Goal: Check status: Check status

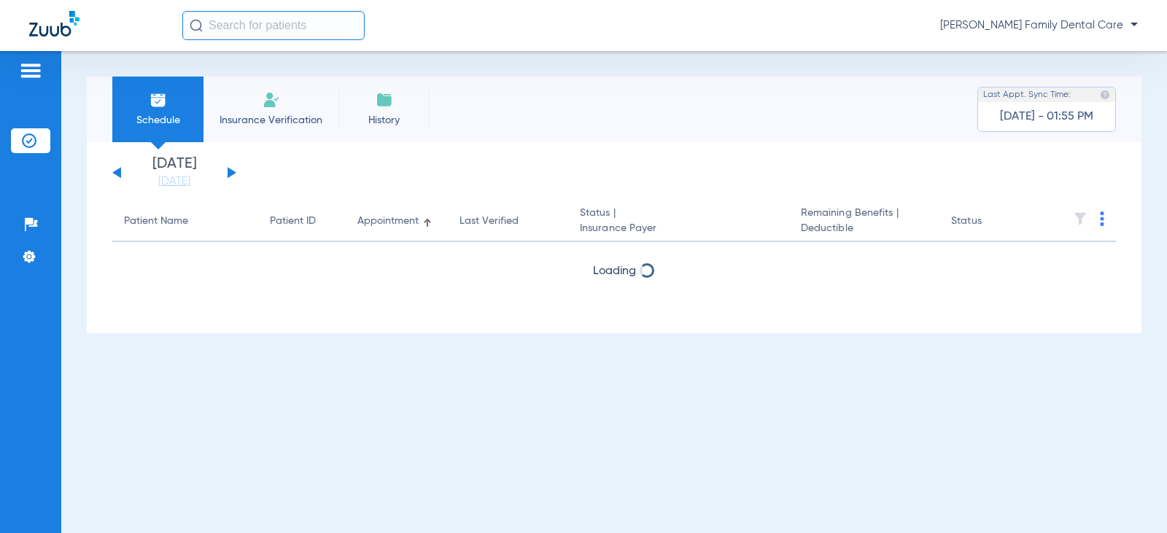
click at [232, 172] on button at bounding box center [232, 172] width 9 height 11
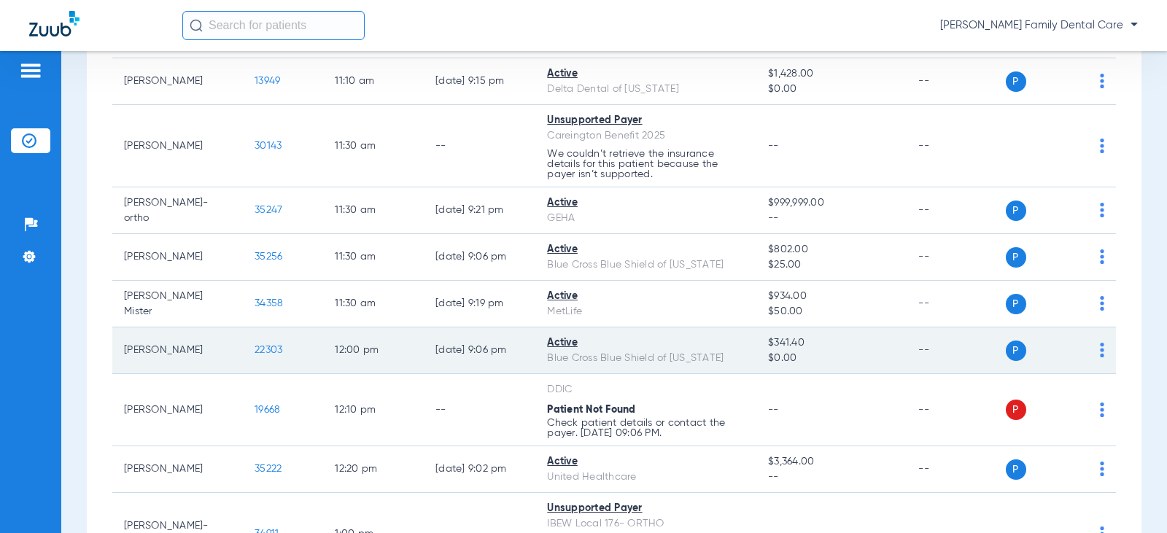
scroll to position [1386, 0]
